Goal: Task Accomplishment & Management: Complete application form

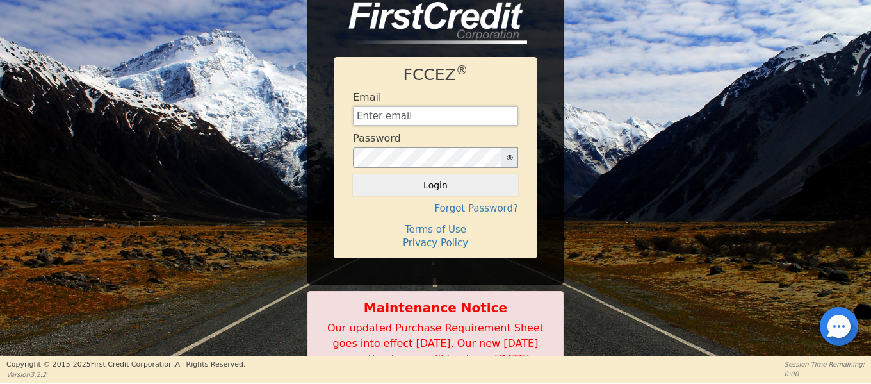
type input "[EMAIL_ADDRESS][DOMAIN_NAME]"
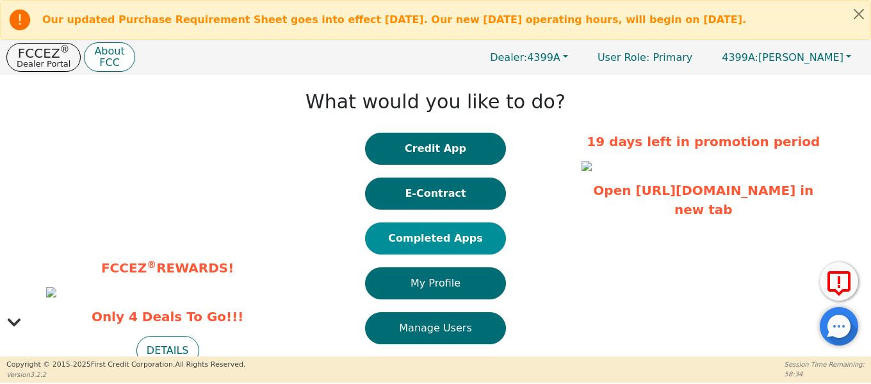
click at [411, 247] on button "Completed Apps" at bounding box center [435, 238] width 141 height 32
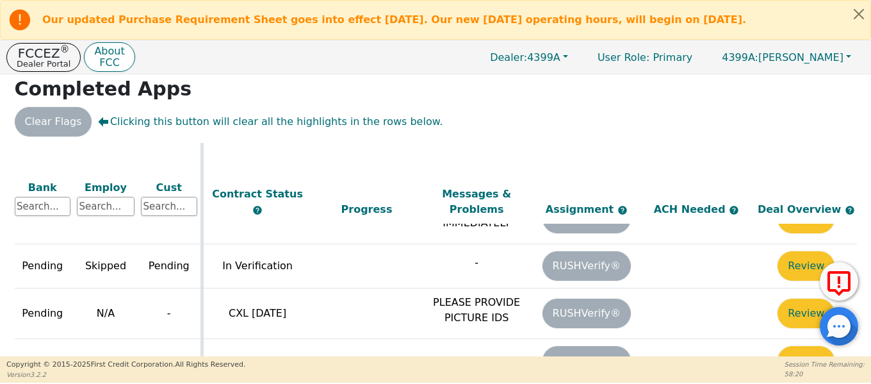
scroll to position [921, 555]
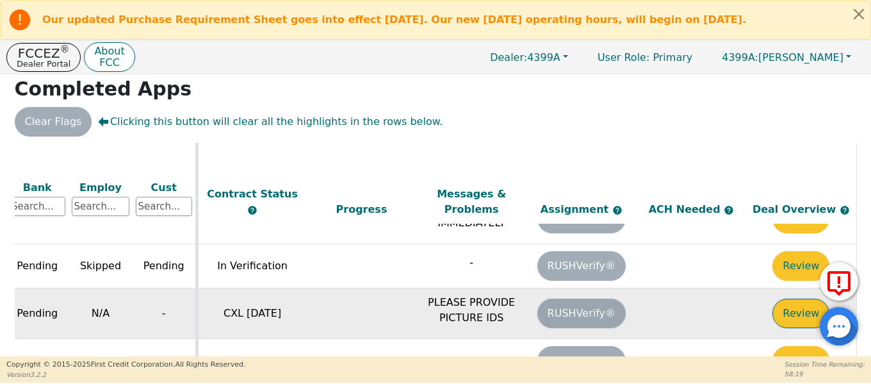
click at [795, 298] on button "Review" at bounding box center [800, 312] width 57 height 29
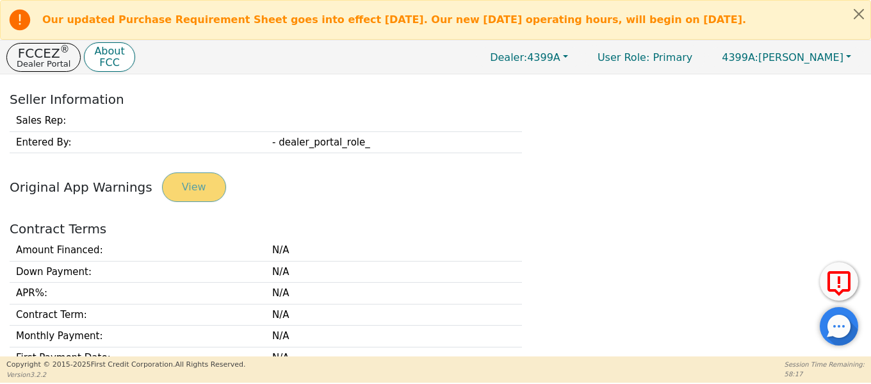
type input "[PHONE_NUMBER]"
type input "[EMAIL_ADDRESS][DOMAIN_NAME]"
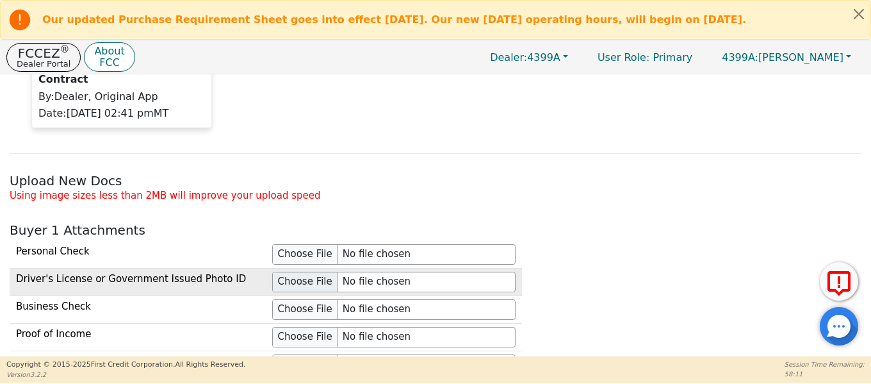
scroll to position [1153, 0]
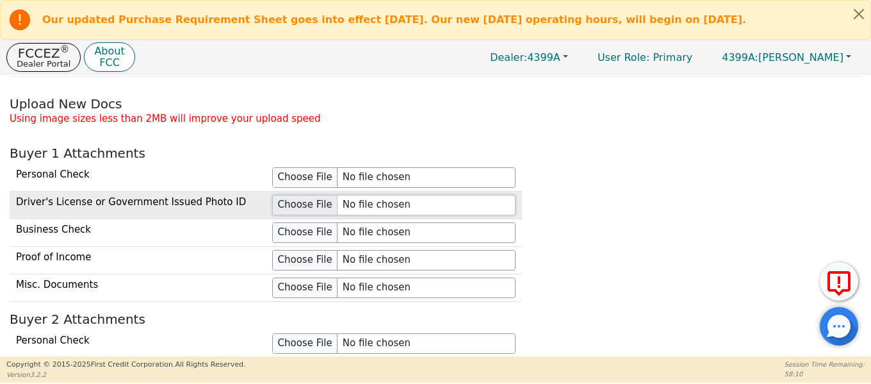
click at [304, 208] on input "file" at bounding box center [393, 205] width 243 height 20
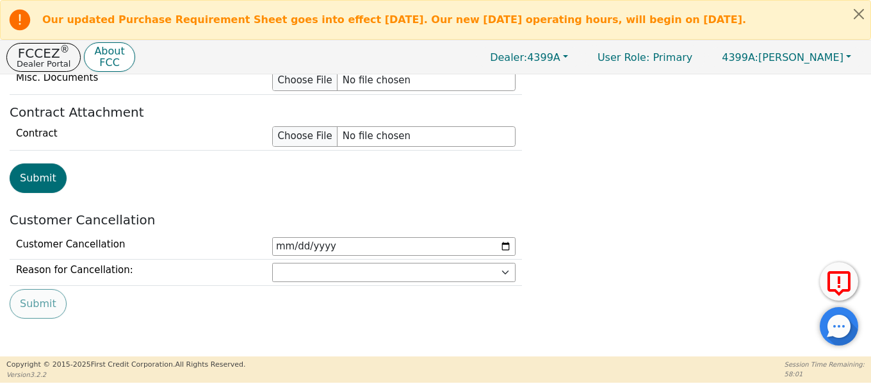
scroll to position [1602, 0]
click at [29, 174] on button "Submit" at bounding box center [38, 177] width 57 height 29
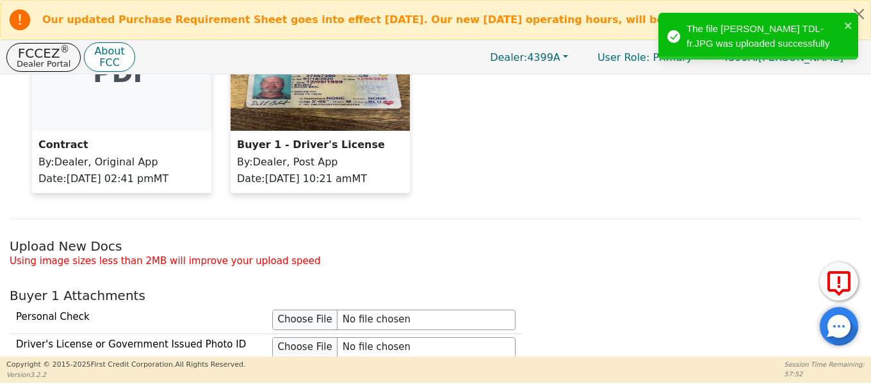
scroll to position [950, 0]
